Goal: Find contact information: Find contact information

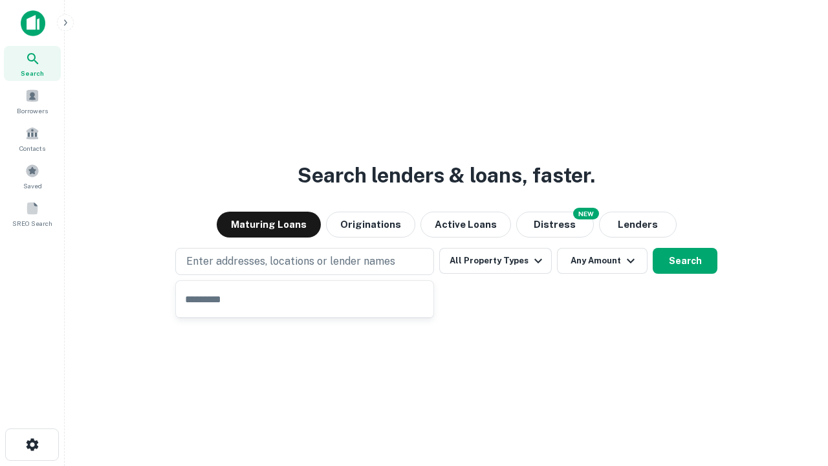
type input "**********"
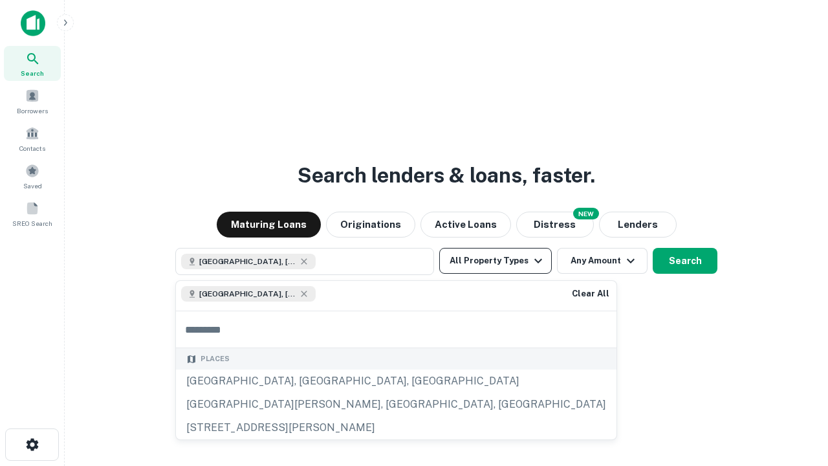
click at [495, 261] on button "All Property Types" at bounding box center [495, 261] width 113 height 26
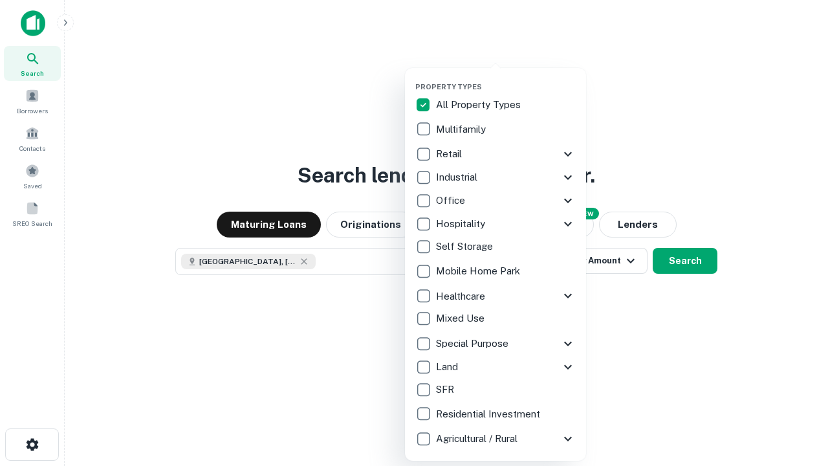
click at [506, 78] on button "button" at bounding box center [505, 78] width 181 height 1
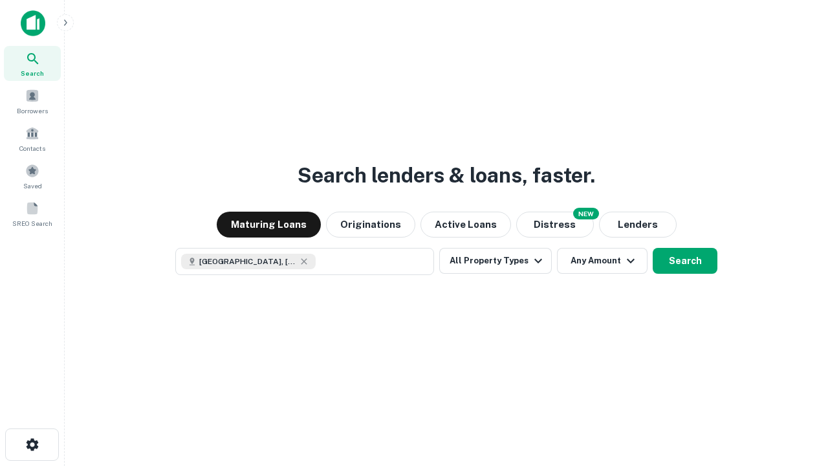
scroll to position [21, 0]
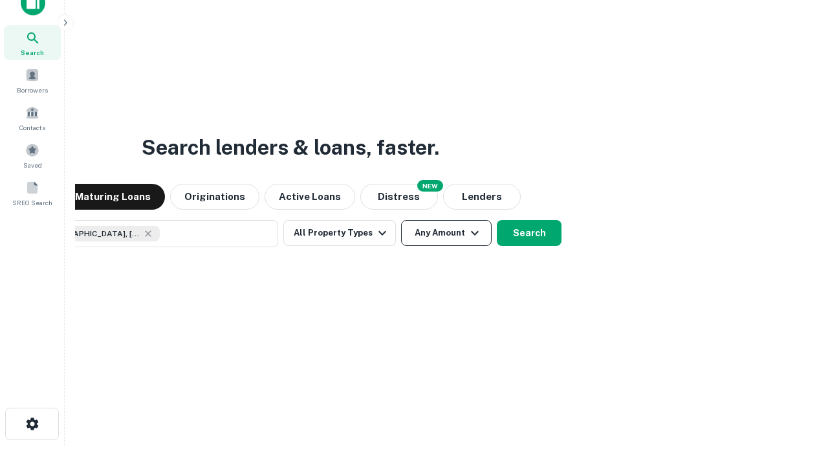
click at [401, 220] on button "Any Amount" at bounding box center [446, 233] width 91 height 26
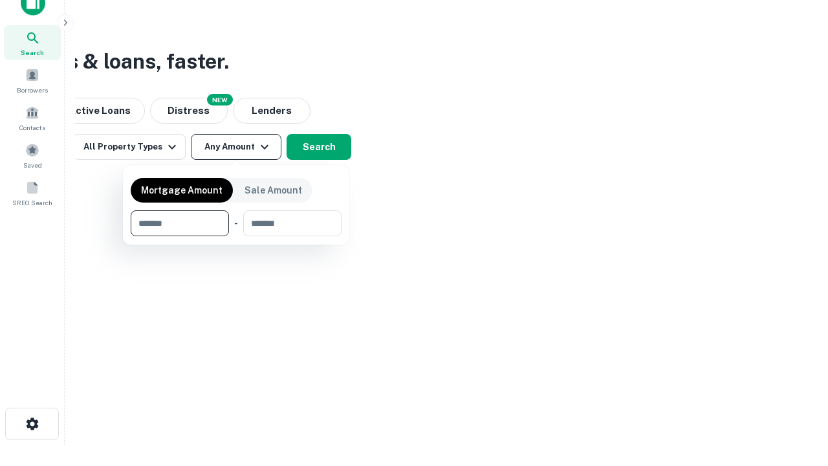
type input "*******"
click at [236, 236] on button "button" at bounding box center [236, 236] width 211 height 1
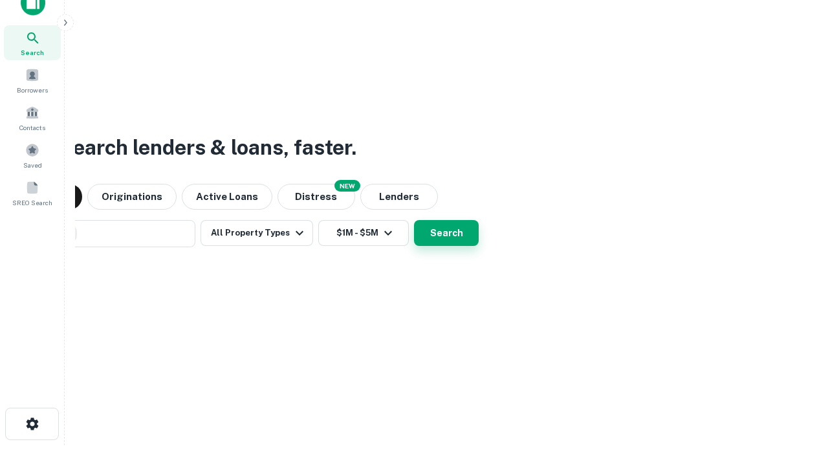
click at [414, 220] on button "Search" at bounding box center [446, 233] width 65 height 26
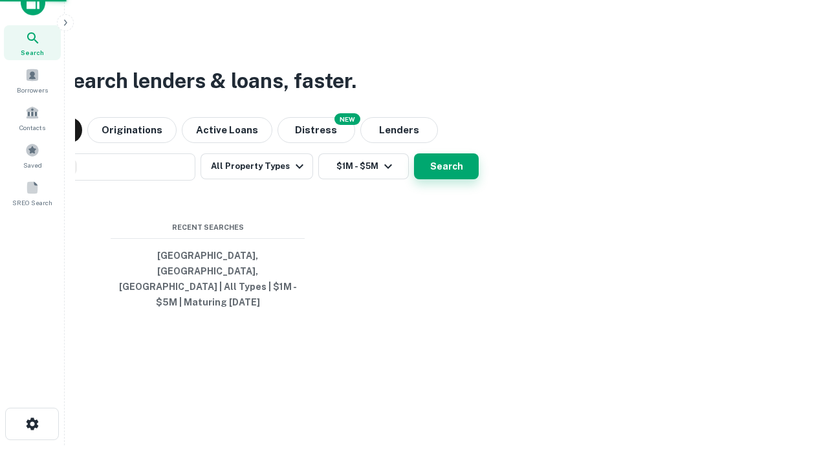
scroll to position [42, 366]
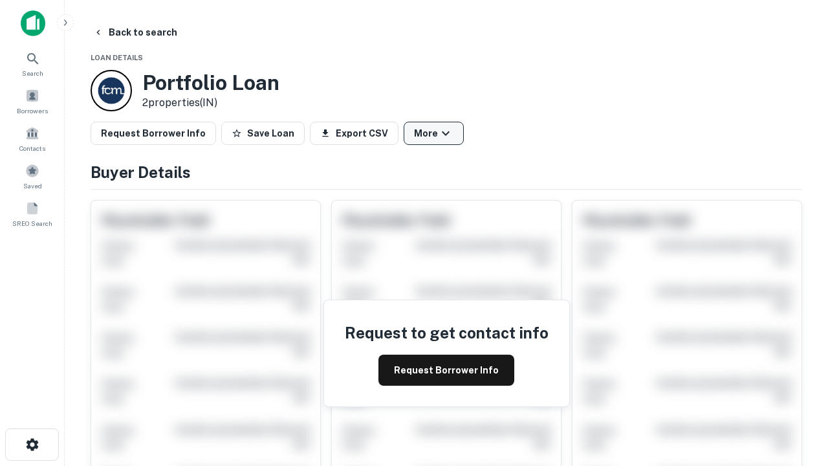
click at [433, 133] on button "More" at bounding box center [434, 133] width 60 height 23
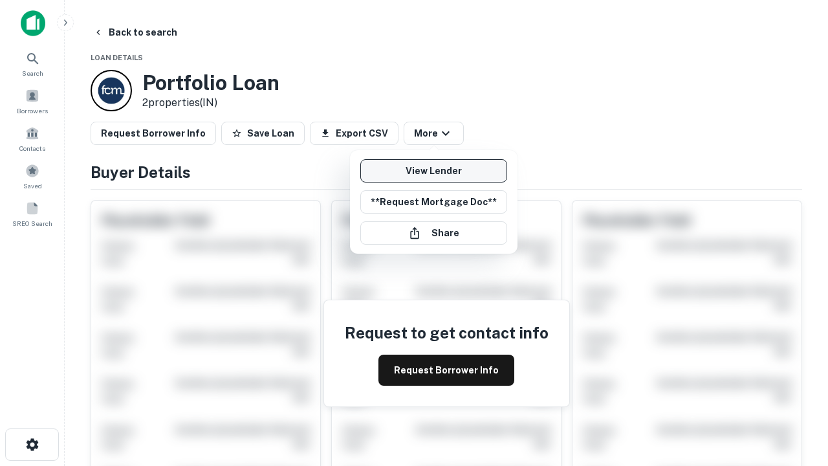
click at [433, 171] on link "View Lender" at bounding box center [433, 170] width 147 height 23
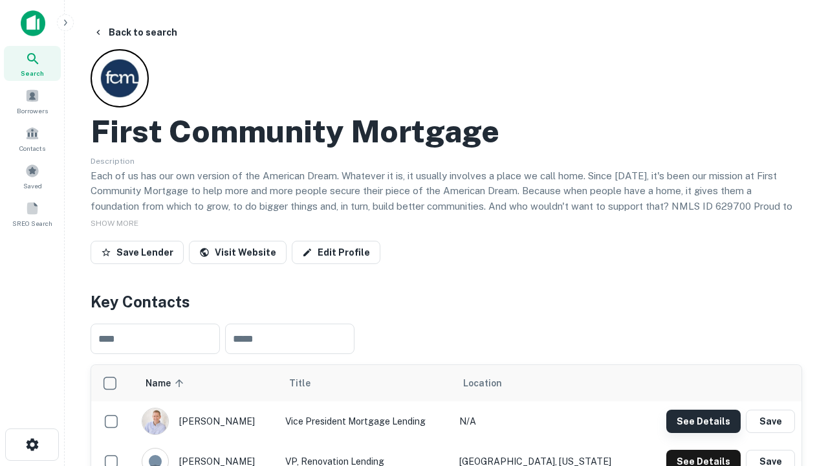
click at [703, 420] on button "See Details" at bounding box center [703, 420] width 74 height 23
click at [32, 444] on icon "button" at bounding box center [33, 445] width 16 height 16
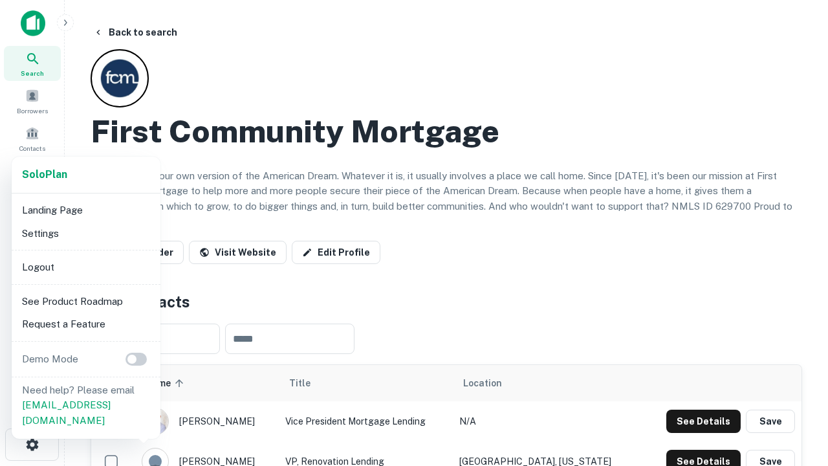
click at [85, 266] on li "Logout" at bounding box center [86, 266] width 138 height 23
